Goal: Task Accomplishment & Management: Manage account settings

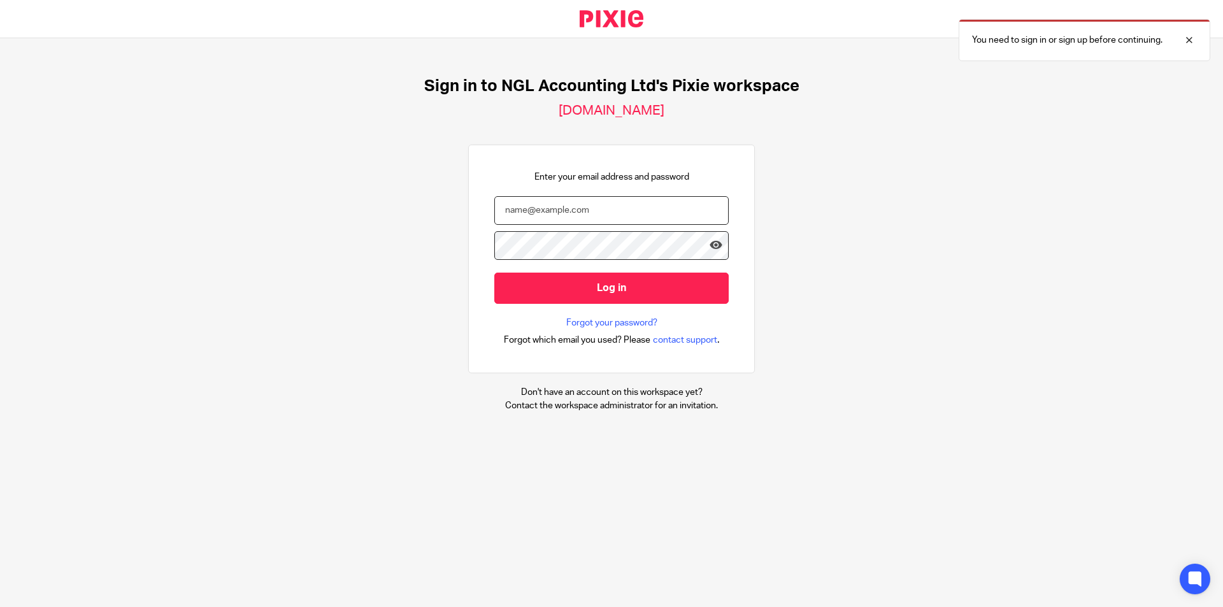
click at [620, 216] on input "email" at bounding box center [611, 210] width 234 height 29
type input "[PERSON_NAME][EMAIL_ADDRESS][DOMAIN_NAME]"
click at [712, 249] on icon at bounding box center [716, 245] width 13 height 13
click at [710, 247] on icon at bounding box center [716, 245] width 13 height 13
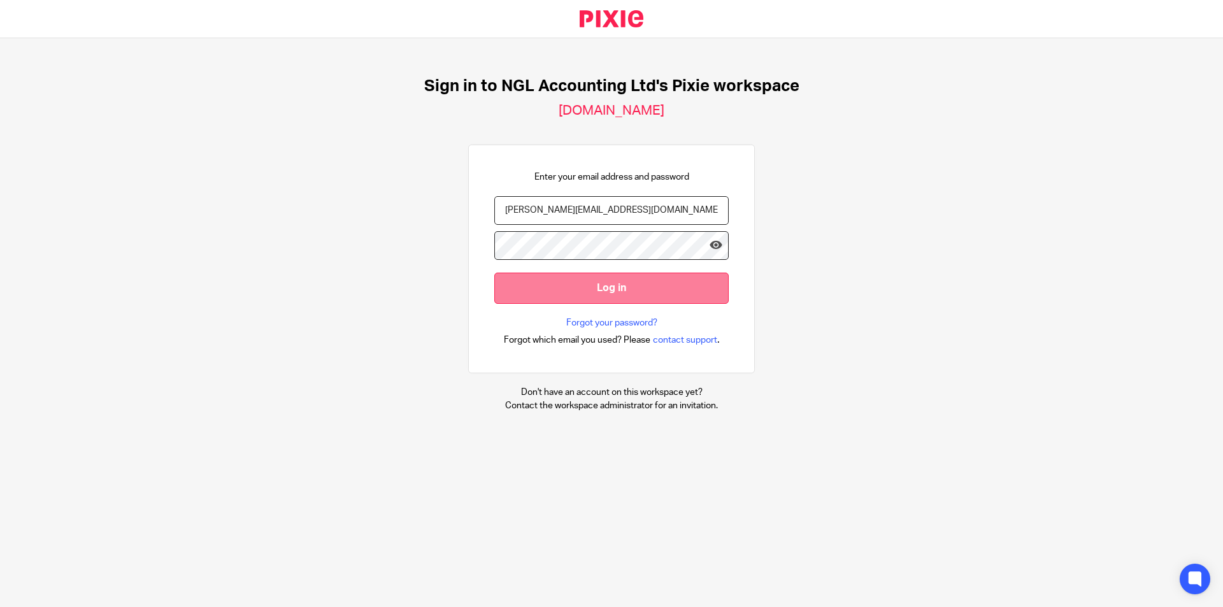
click at [652, 289] on input "Log in" at bounding box center [611, 288] width 234 height 31
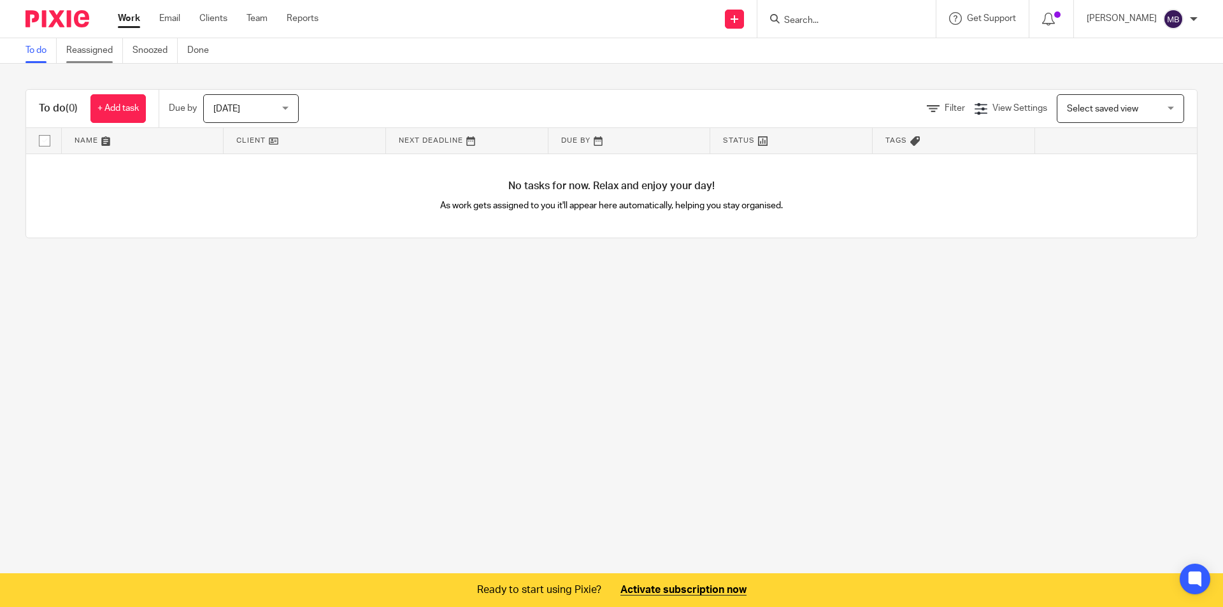
click at [81, 53] on link "Reassigned" at bounding box center [94, 50] width 57 height 25
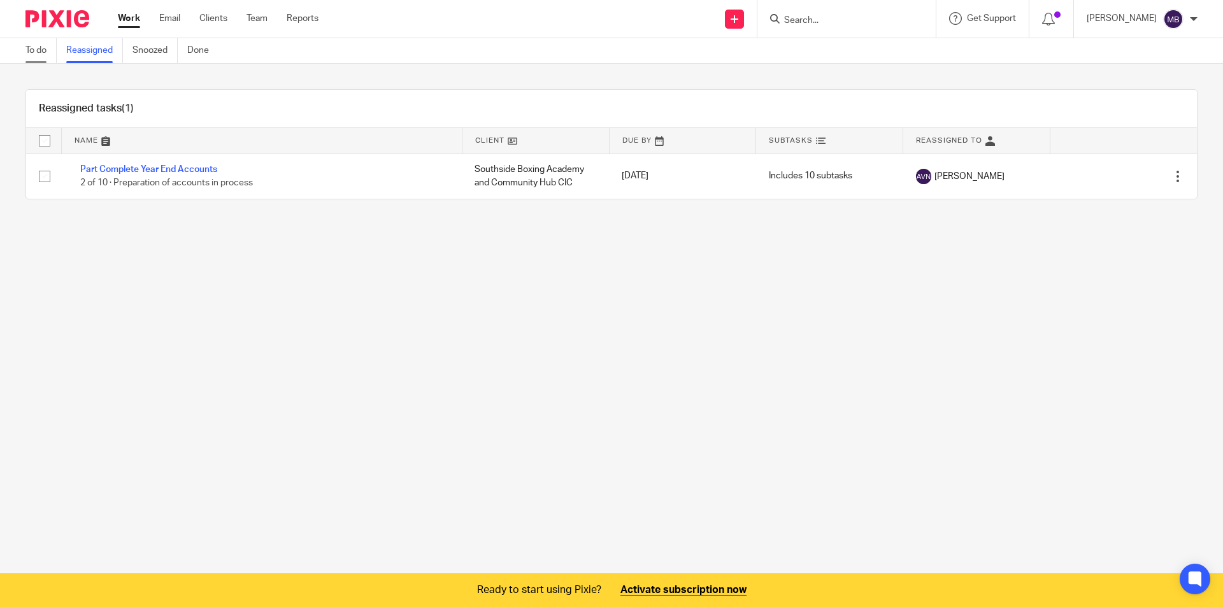
click at [43, 60] on link "To do" at bounding box center [40, 50] width 31 height 25
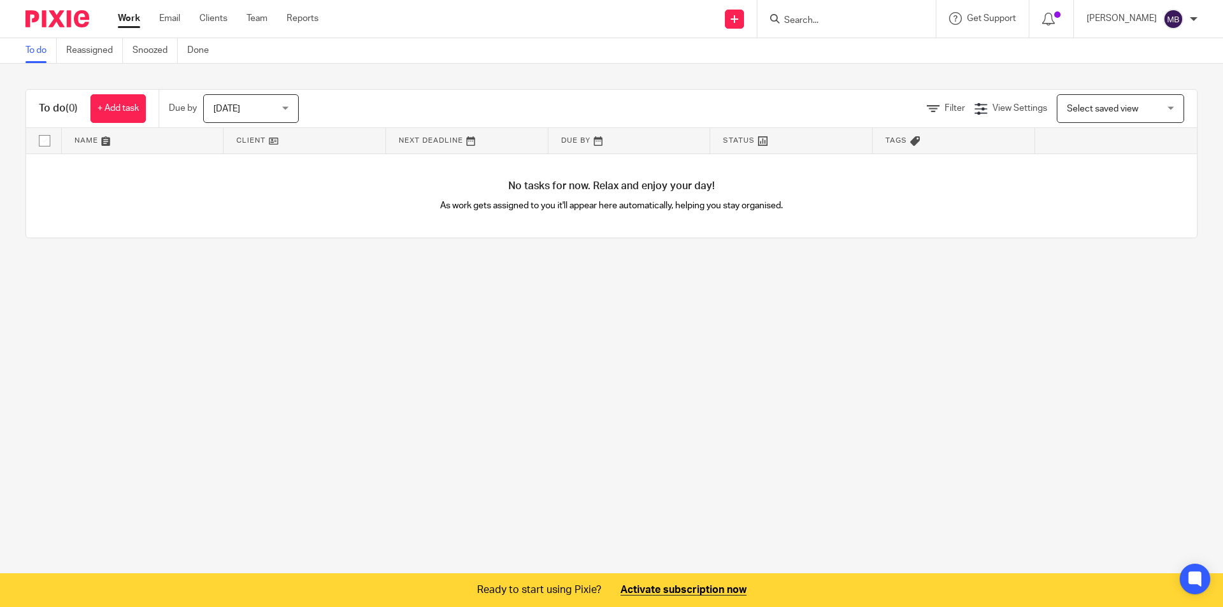
click at [284, 108] on div "Today Today" at bounding box center [251, 108] width 96 height 29
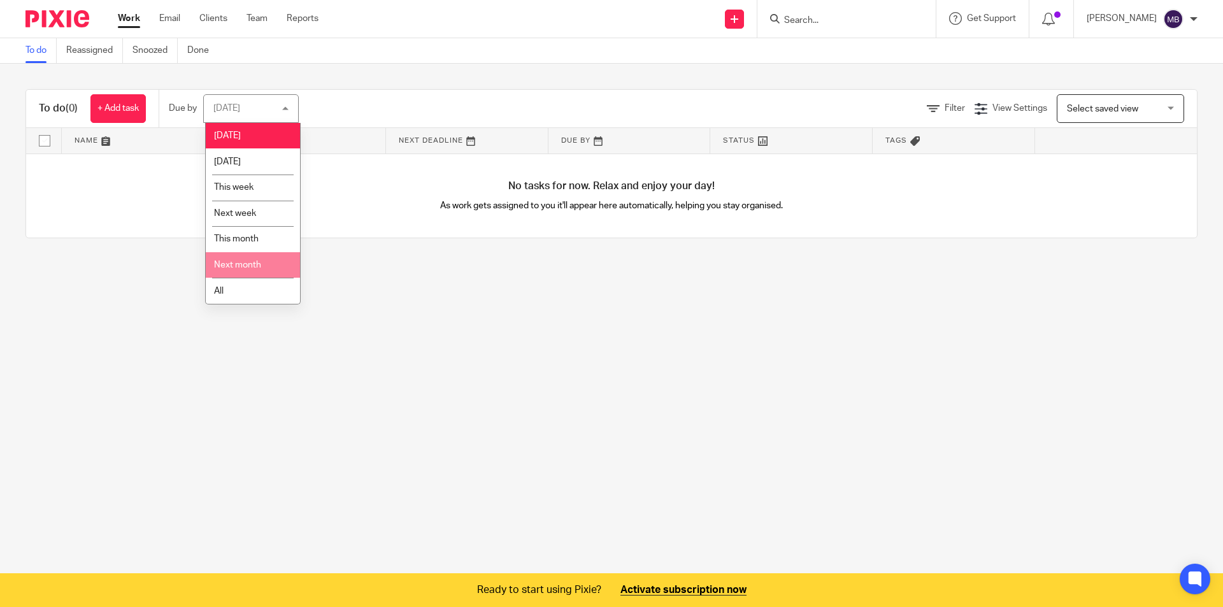
click at [259, 268] on span "Next month" at bounding box center [237, 265] width 47 height 9
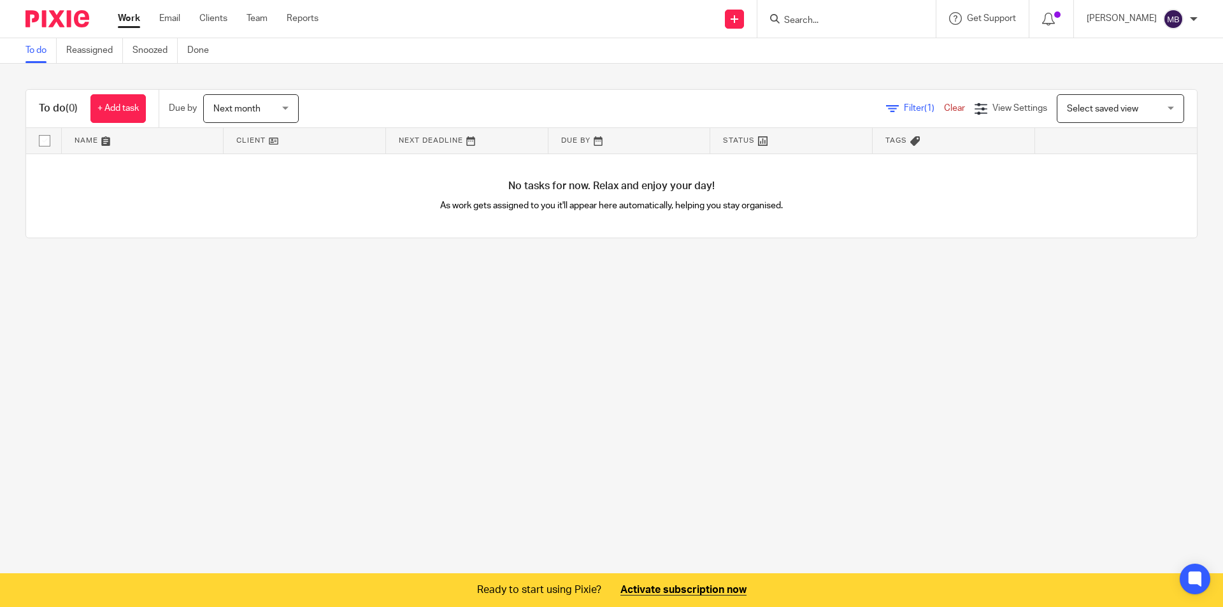
click at [944, 107] on link "Clear" at bounding box center [954, 108] width 21 height 9
click at [250, 106] on span "[DATE]" at bounding box center [247, 108] width 68 height 27
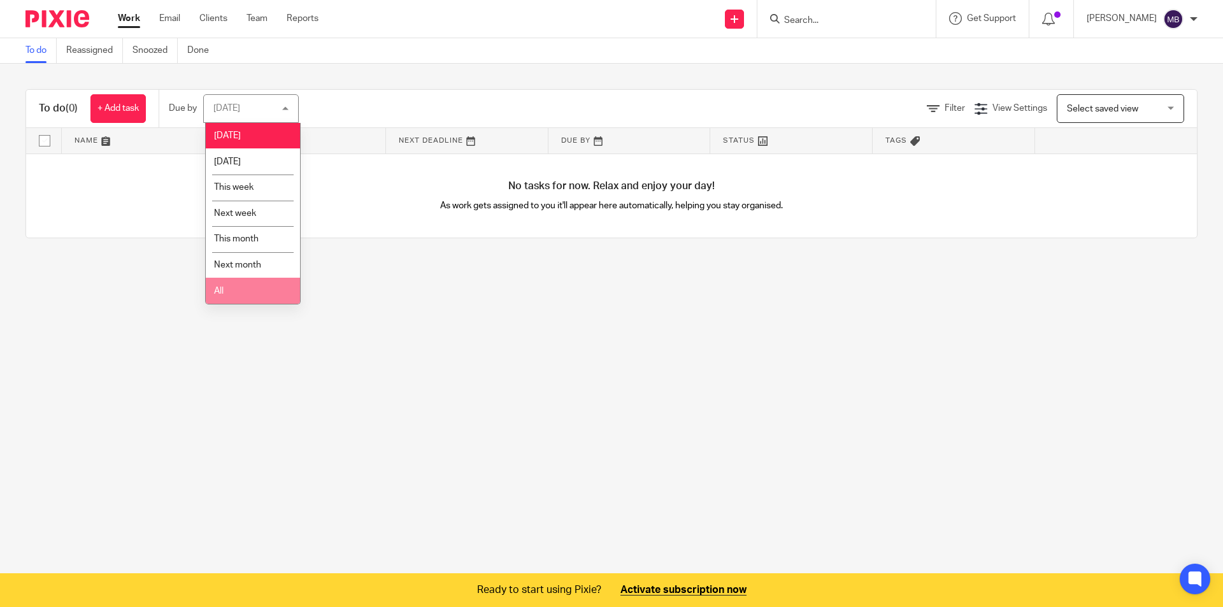
click at [247, 290] on li "All" at bounding box center [253, 291] width 94 height 26
